Goal: Task Accomplishment & Management: Use online tool/utility

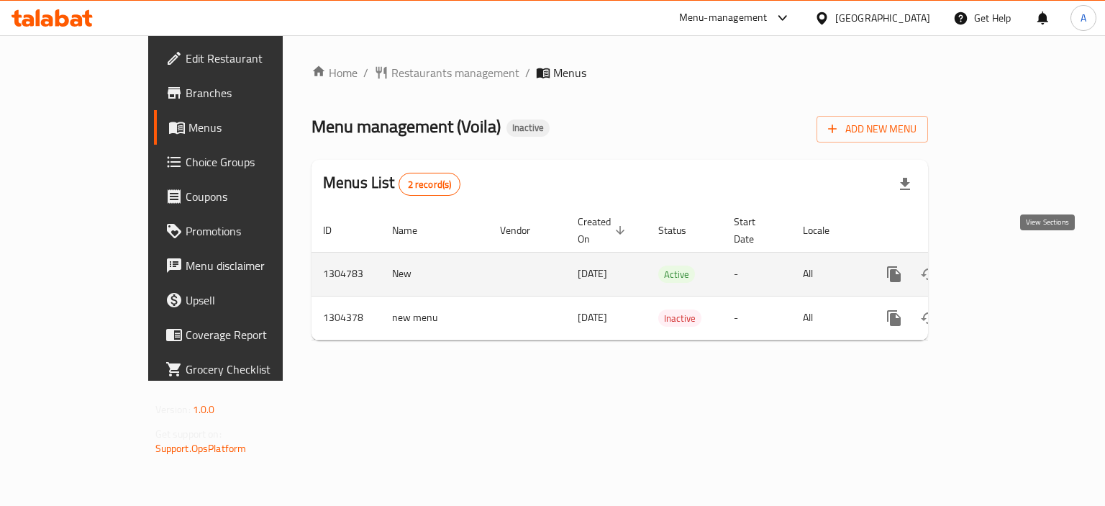
click at [1007, 266] on icon "enhanced table" at bounding box center [998, 274] width 17 height 17
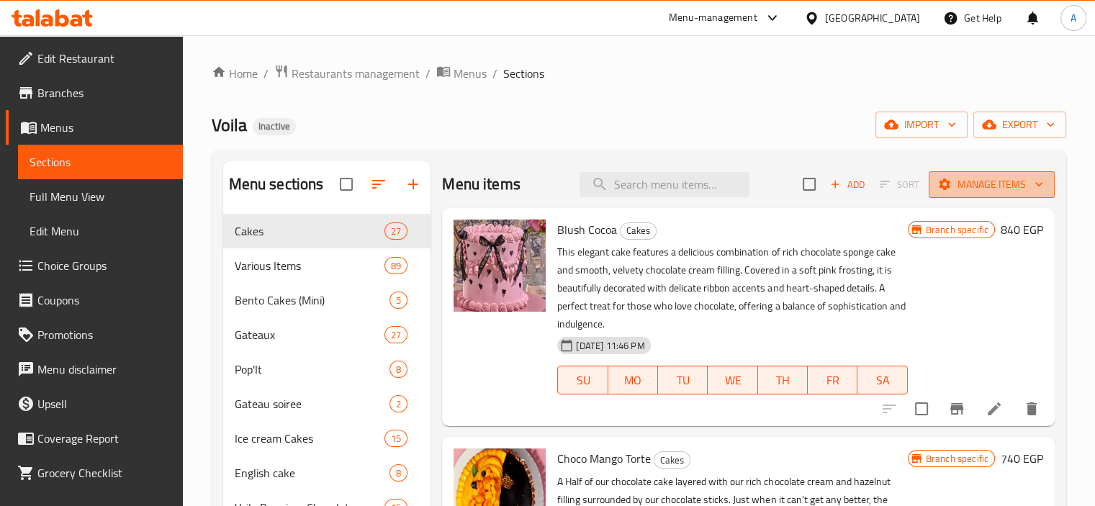
click at [954, 191] on span "Manage items" at bounding box center [991, 185] width 103 height 18
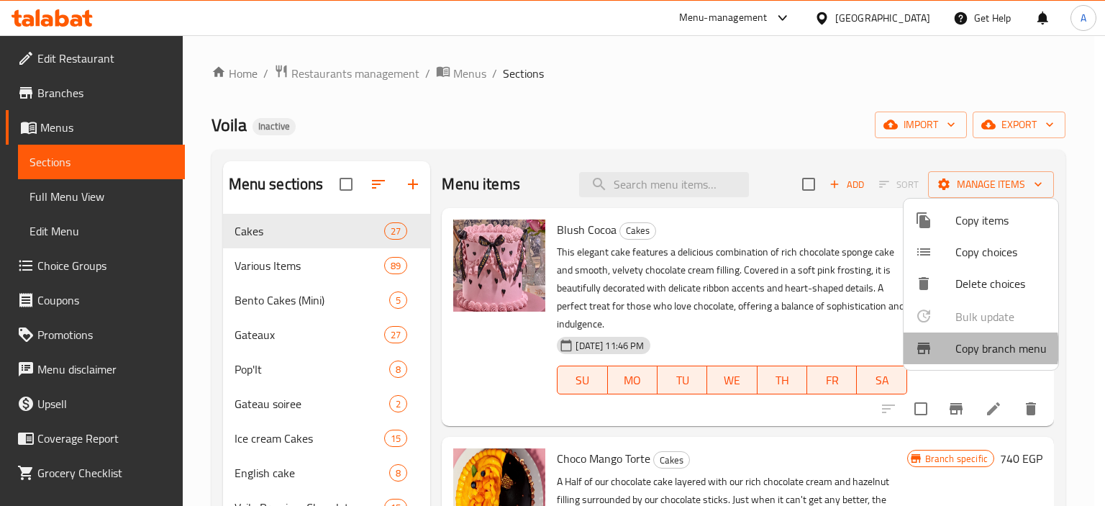
click at [964, 348] on span "Copy branch menu" at bounding box center [1001, 348] width 91 height 17
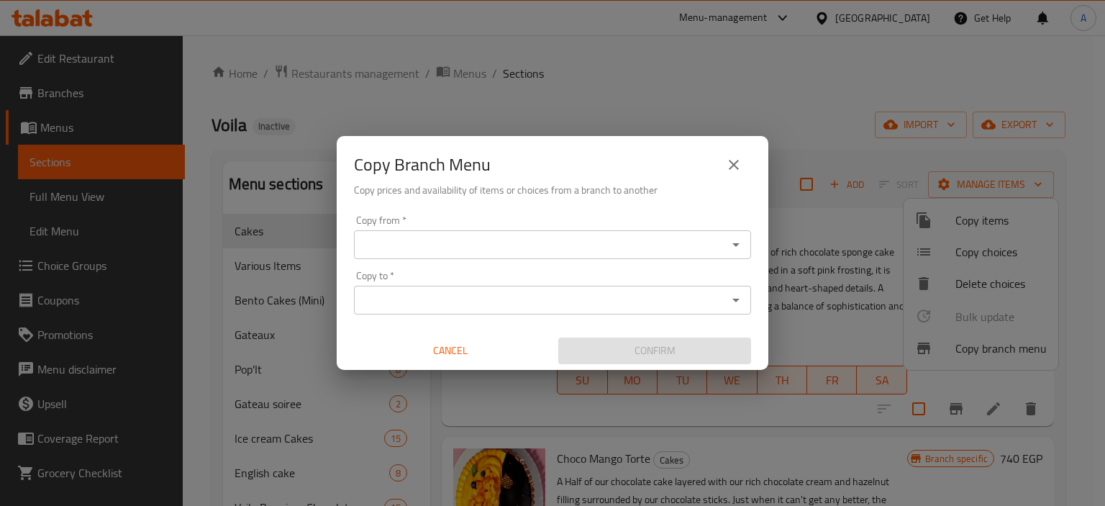
click at [737, 241] on icon "Open" at bounding box center [736, 244] width 17 height 17
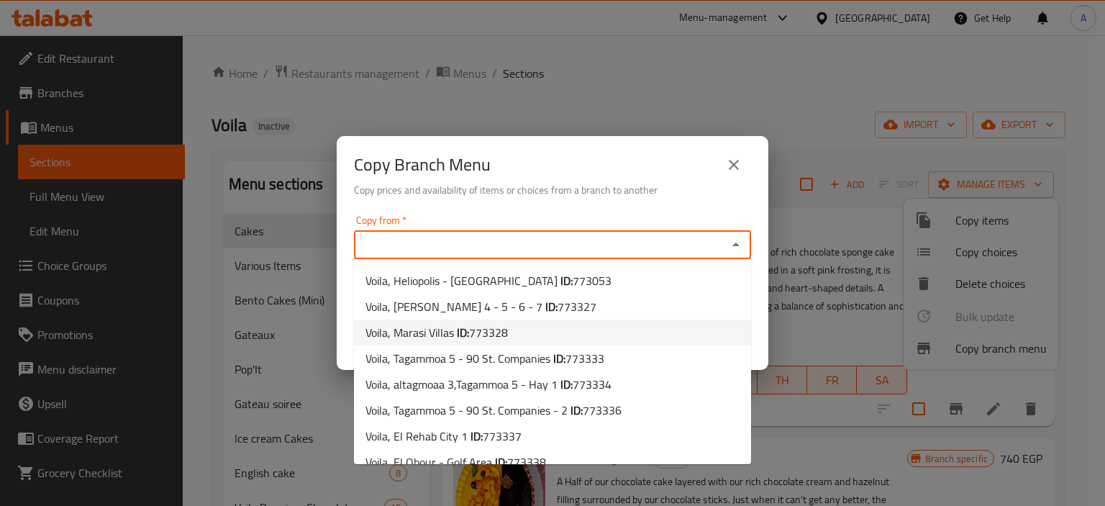
click at [671, 320] on li "Voila, Marasi Villas ID: 773328" at bounding box center [552, 333] width 397 height 26
type input "Voila, Marasi Villas"
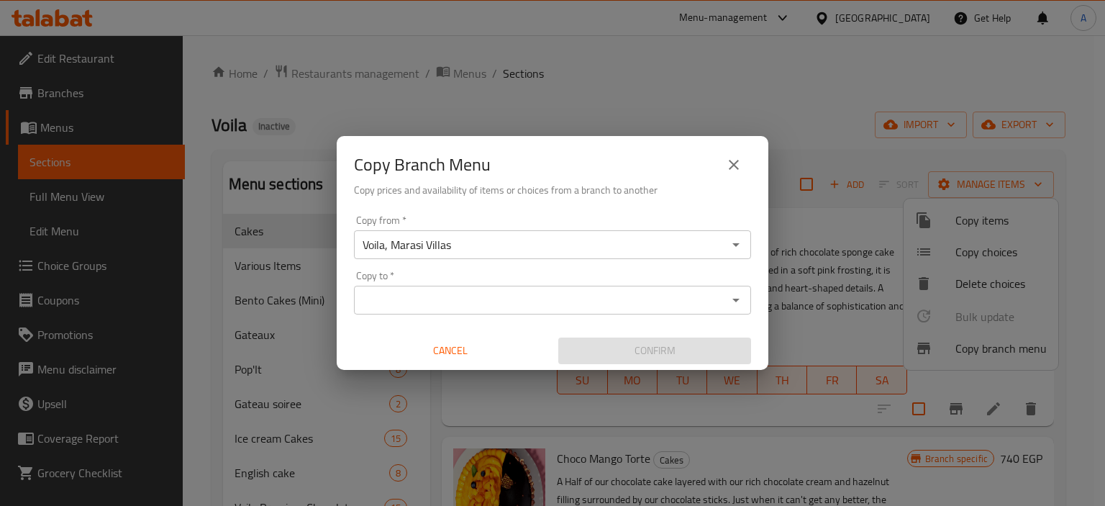
click at [760, 288] on div "Copy from   * Voila, Marasi Villas Copy from * Copy to   * Copy to * Cancel Con…" at bounding box center [553, 289] width 432 height 160
click at [732, 296] on icon "Open" at bounding box center [736, 299] width 17 height 17
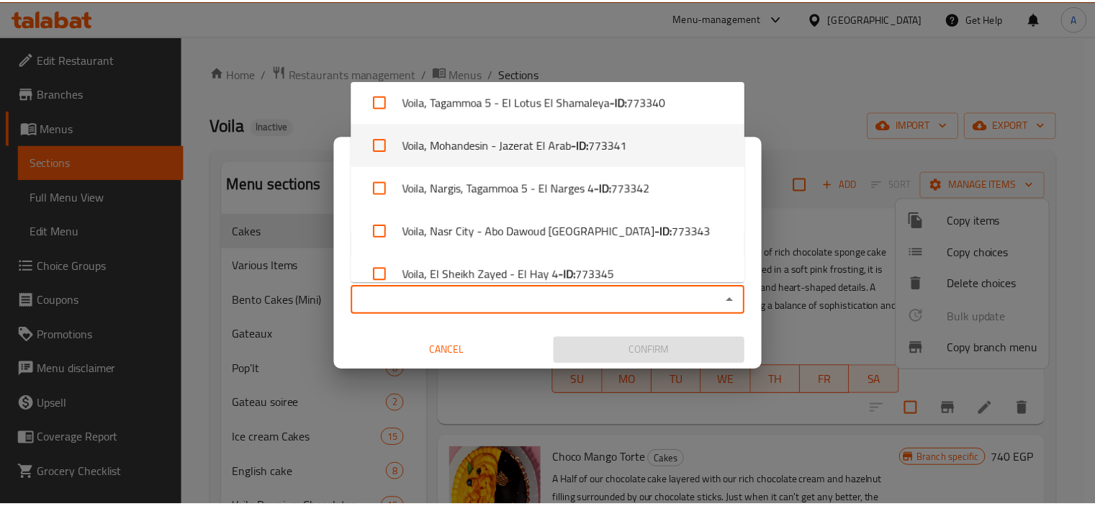
scroll to position [413, 0]
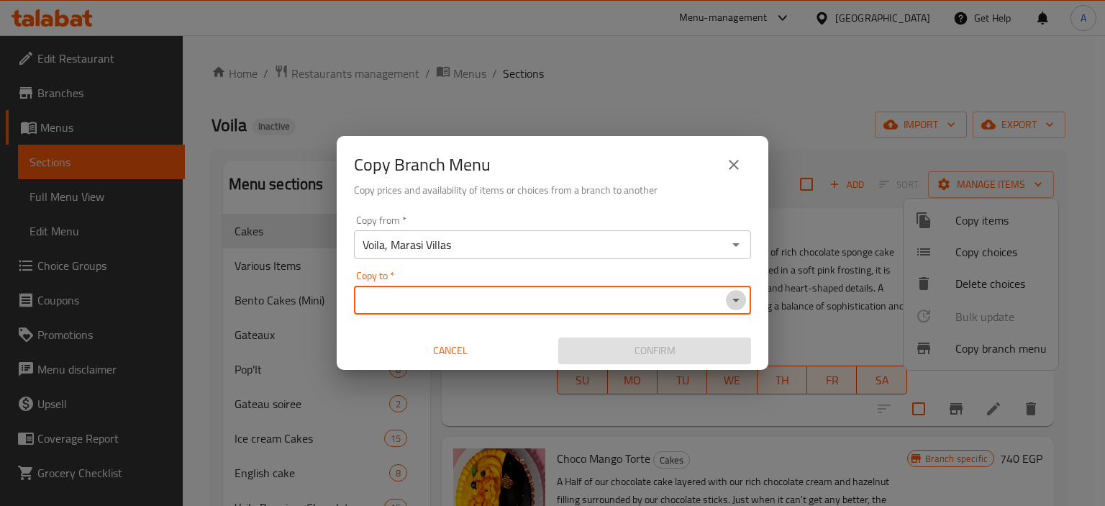
click at [737, 302] on icon "Open" at bounding box center [736, 299] width 17 height 17
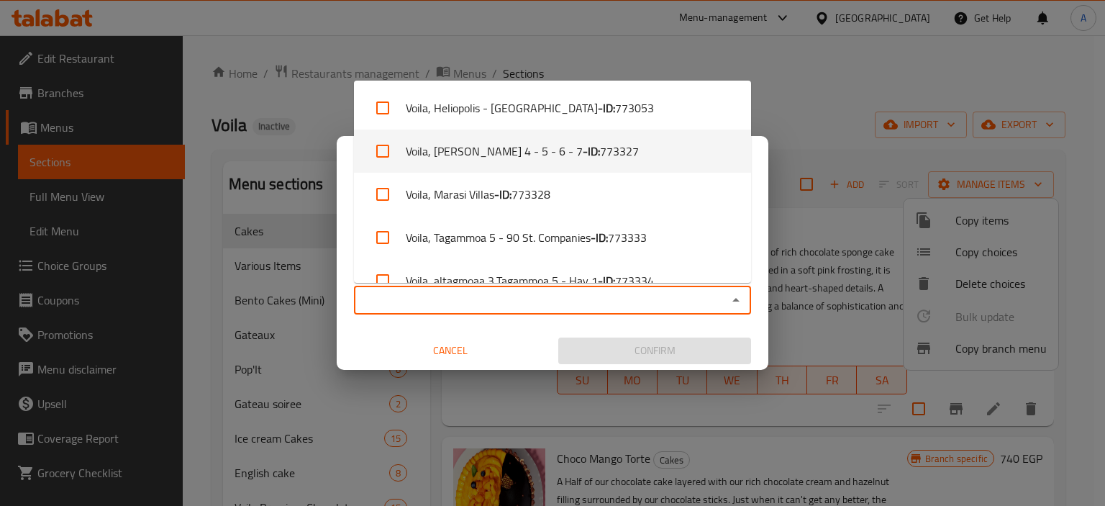
click at [690, 158] on li "Voila, [PERSON_NAME] 4 - 5 - 6 - 7 - ID: 773327" at bounding box center [552, 151] width 397 height 43
checkbox input "true"
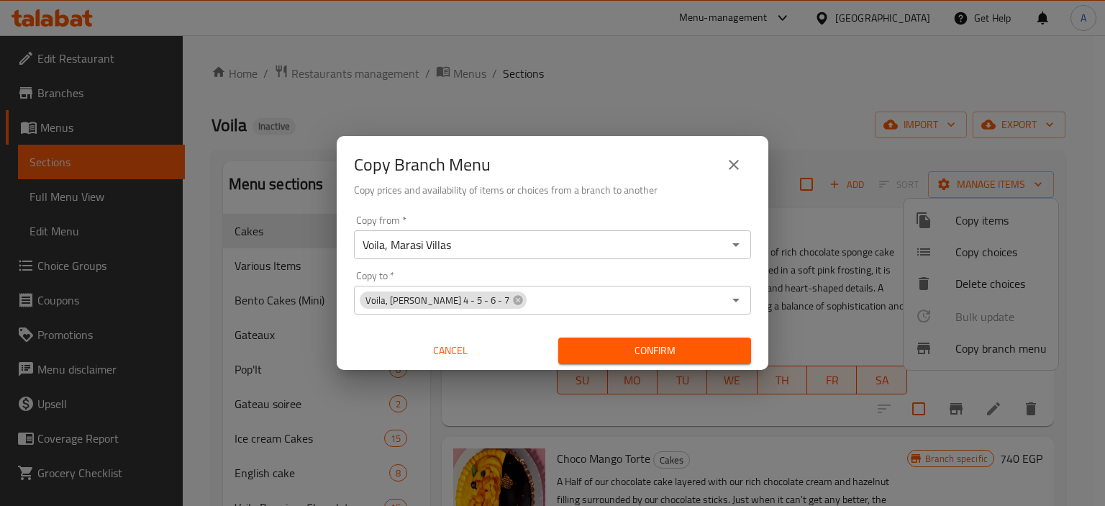
click at [756, 329] on div "Copy from   * Voila, Marasi Villas Copy from * Copy to   * Voila, Marina 4 - 5 …" at bounding box center [553, 289] width 432 height 160
click at [730, 343] on span "Confirm" at bounding box center [655, 351] width 170 height 18
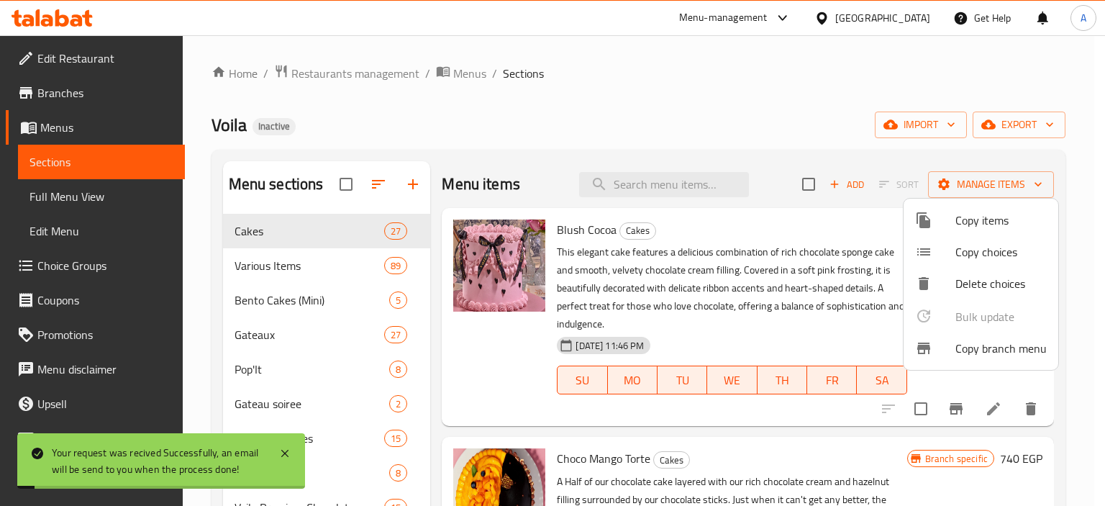
click at [766, 104] on div at bounding box center [552, 253] width 1105 height 506
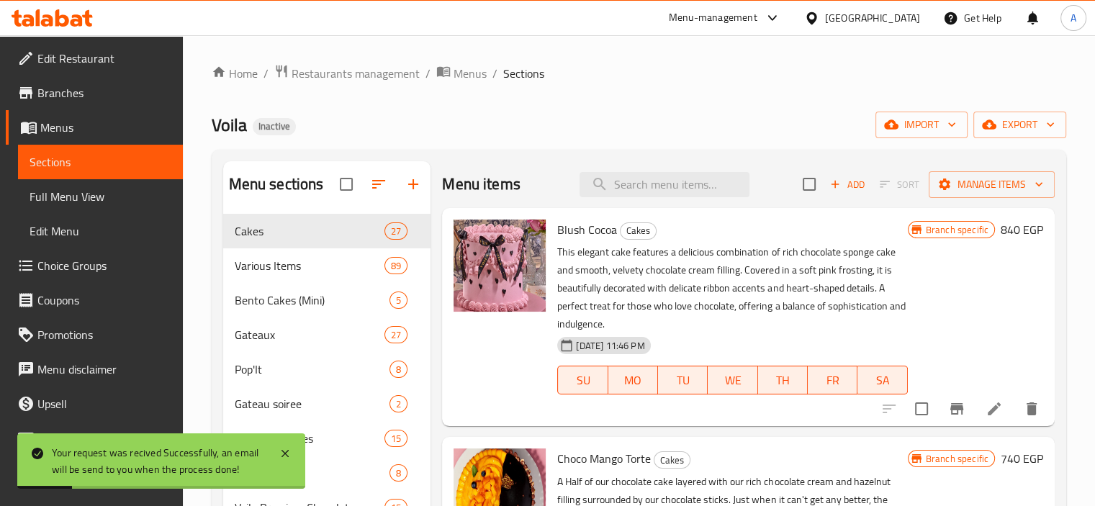
click at [125, 186] on link "Full Menu View" at bounding box center [100, 196] width 165 height 35
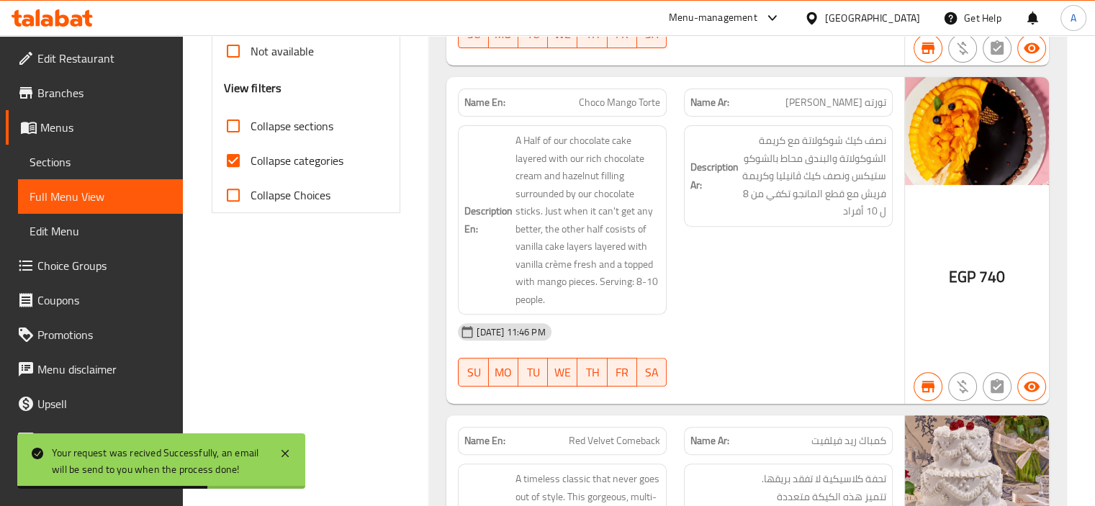
scroll to position [432, 0]
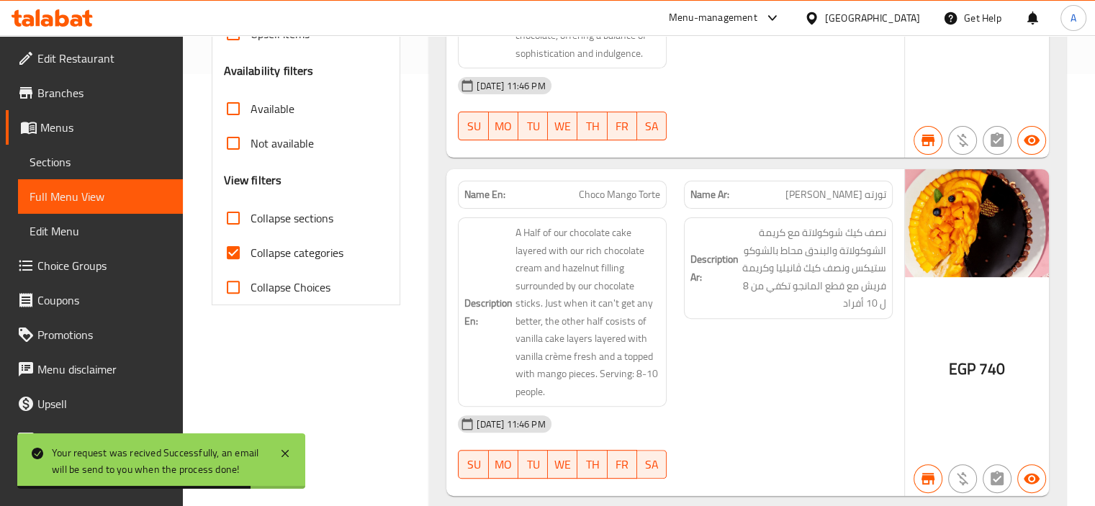
click at [301, 258] on span "Collapse categories" at bounding box center [296, 252] width 93 height 17
click at [250, 258] on input "Collapse categories" at bounding box center [233, 252] width 35 height 35
checkbox input "false"
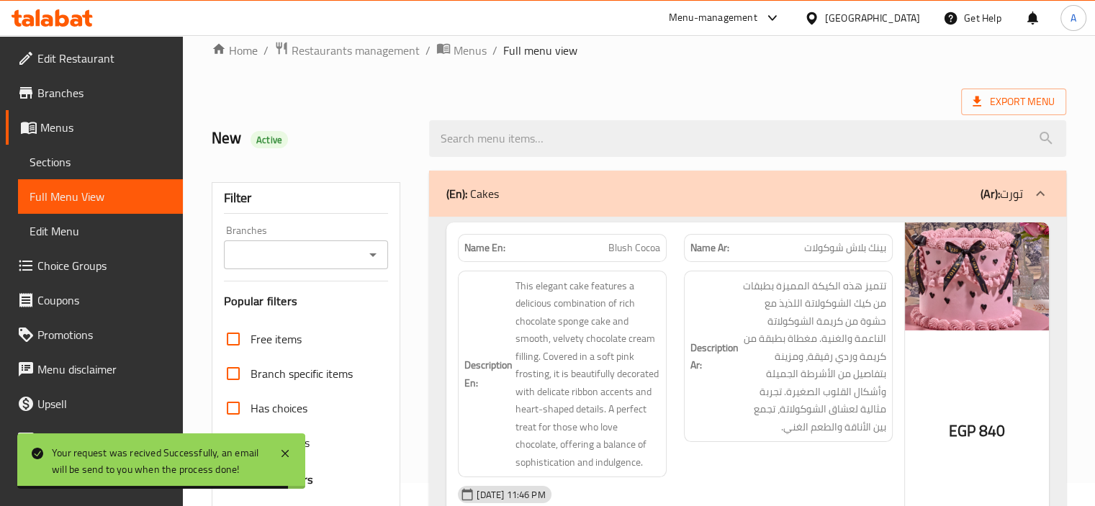
scroll to position [0, 0]
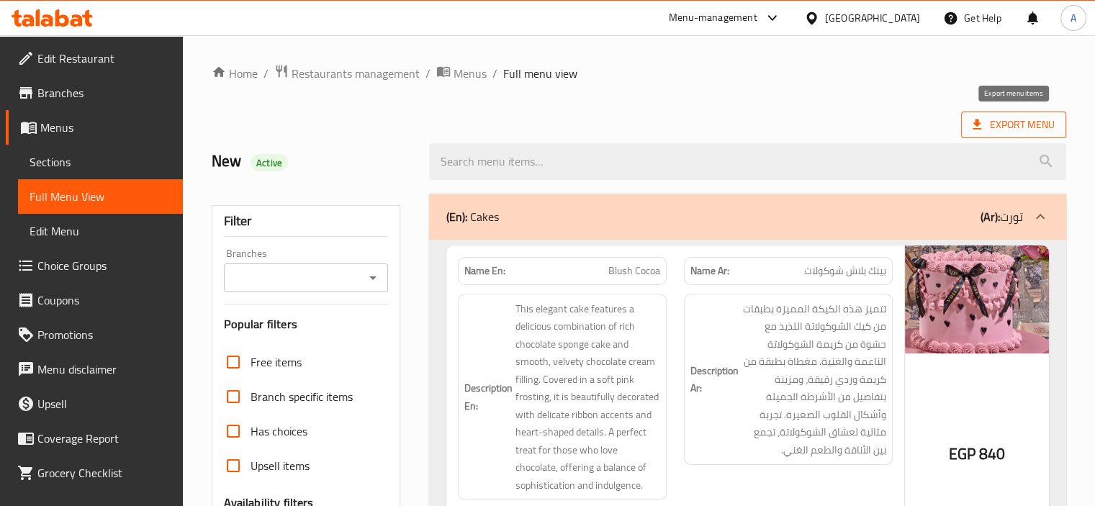
click at [1000, 123] on span "Export Menu" at bounding box center [1013, 125] width 82 height 18
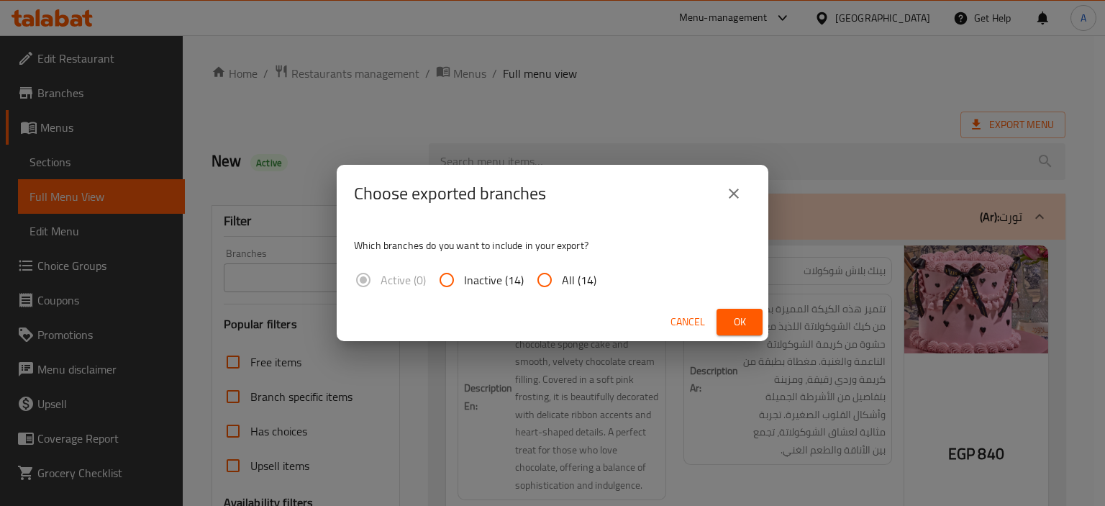
click at [550, 276] on input "All (14)" at bounding box center [544, 280] width 35 height 35
radio input "true"
click at [753, 317] on button "Ok" at bounding box center [740, 322] width 46 height 27
